Goal: Navigation & Orientation: Find specific page/section

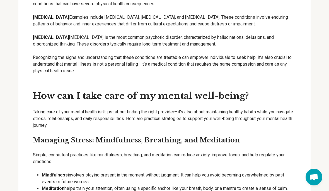
scroll to position [617, 0]
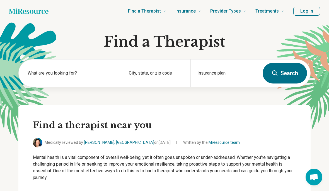
click at [158, 15] on link "Find a Therapist" at bounding box center [147, 11] width 38 height 22
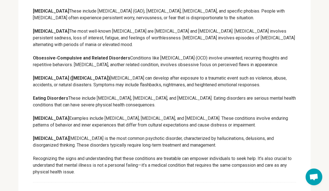
scroll to position [502, 0]
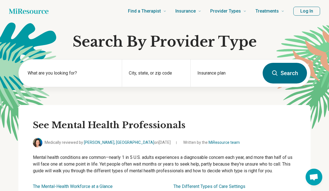
click at [151, 12] on span "Find a Therapist" at bounding box center [144, 11] width 33 height 8
click at [240, 11] on span "Provider Types" at bounding box center [225, 11] width 31 height 8
